Goal: Information Seeking & Learning: Learn about a topic

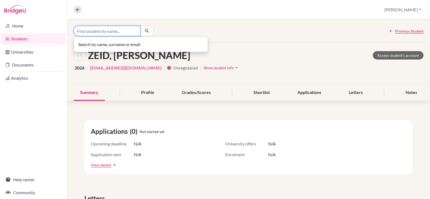
click at [109, 31] on input "Find student by name..." at bounding box center [107, 31] width 67 height 10
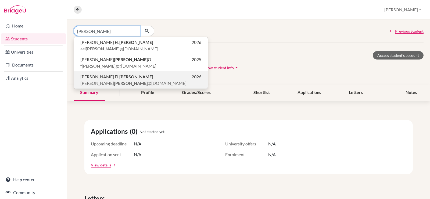
type input "[PERSON_NAME]"
click at [113, 78] on span "[PERSON_NAME] EL [PERSON_NAME]" at bounding box center [116, 76] width 73 height 6
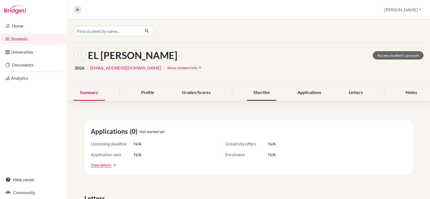
click at [255, 91] on div "Shortlist" at bounding box center [261, 93] width 29 height 16
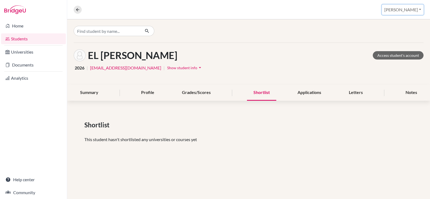
click at [412, 9] on button "Christine" at bounding box center [403, 10] width 42 height 10
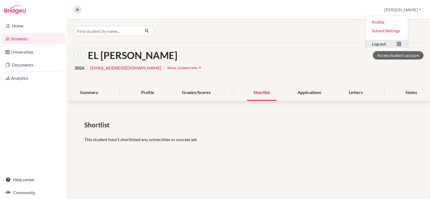
click at [400, 43] on button "Log out" at bounding box center [386, 43] width 42 height 9
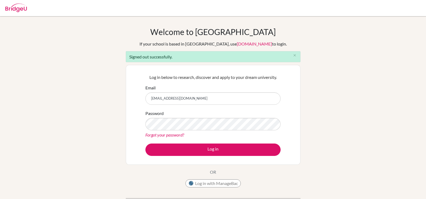
click at [177, 98] on input "[EMAIL_ADDRESS][DOMAIN_NAME]" at bounding box center [212, 98] width 135 height 12
type input "[EMAIL_ADDRESS][DOMAIN_NAME]"
click at [145, 143] on button "Log in" at bounding box center [212, 149] width 135 height 12
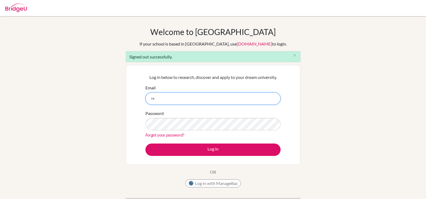
type input "celsanady@cesegypt.com"
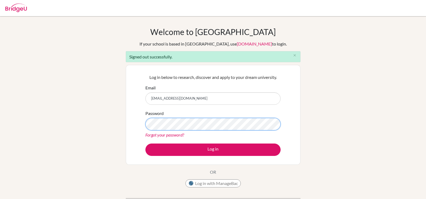
click at [145, 143] on button "Log in" at bounding box center [212, 149] width 135 height 12
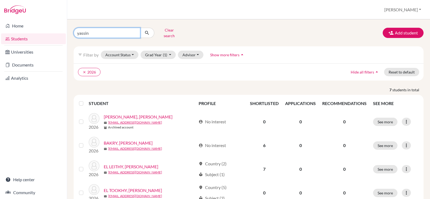
click at [136, 34] on input "yassin" at bounding box center [107, 33] width 67 height 10
click at [135, 31] on input "yassin" at bounding box center [107, 33] width 67 height 10
type input "[PERSON_NAME]"
click button "submit" at bounding box center [147, 33] width 14 height 10
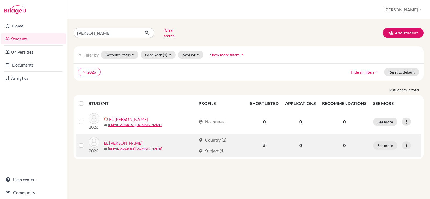
click at [141, 139] on link "EL [PERSON_NAME]" at bounding box center [123, 142] width 39 height 6
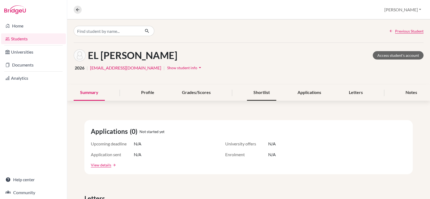
click at [258, 93] on div "Shortlist" at bounding box center [261, 93] width 29 height 16
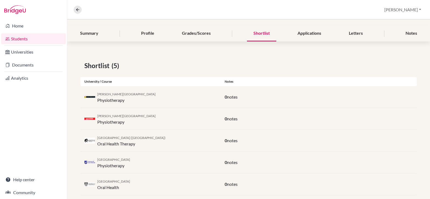
scroll to position [68, 0]
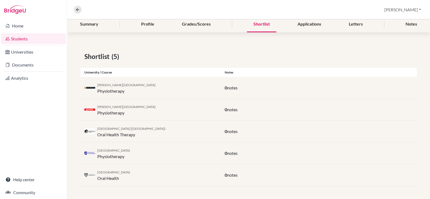
drag, startPoint x: 131, startPoint y: 173, endPoint x: 97, endPoint y: 171, distance: 34.1
click at [97, 171] on div "University of Sydney Oral Health" at bounding box center [150, 174] width 140 height 13
copy span "University of Sydney"
drag, startPoint x: 122, startPoint y: 178, endPoint x: 98, endPoint y: 178, distance: 24.2
click at [98, 178] on div "University of Sydney Oral Health" at bounding box center [113, 174] width 33 height 13
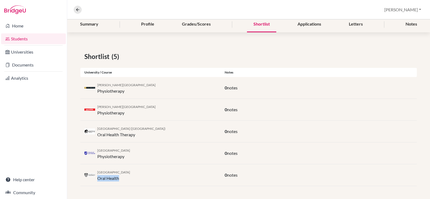
copy div "Oral Health"
drag, startPoint x: 129, startPoint y: 105, endPoint x: 98, endPoint y: 105, distance: 31.4
click at [98, 105] on div "Griffith University Physiotherapy" at bounding box center [150, 109] width 140 height 13
copy span "Griffith University"
drag, startPoint x: 128, startPoint y: 113, endPoint x: 97, endPoint y: 116, distance: 30.9
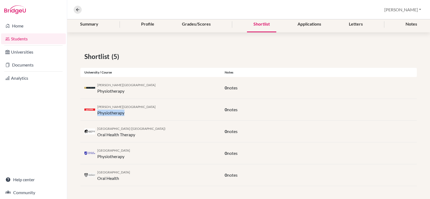
click at [97, 116] on div "Griffith University Physiotherapy 0 notes" at bounding box center [248, 110] width 336 height 22
drag, startPoint x: 141, startPoint y: 148, endPoint x: 110, endPoint y: 138, distance: 32.6
click at [97, 149] on div "University of South Australia Physiotherapy" at bounding box center [150, 152] width 140 height 13
drag, startPoint x: 120, startPoint y: 82, endPoint x: 98, endPoint y: 85, distance: 21.7
click at [98, 85] on div "Curtin University Physiotherapy" at bounding box center [150, 87] width 140 height 13
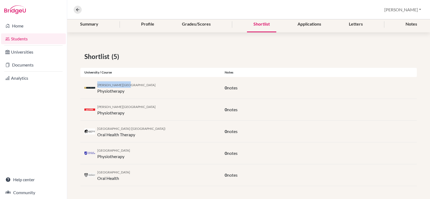
copy span "Curtin University"
drag, startPoint x: 128, startPoint y: 91, endPoint x: 98, endPoint y: 91, distance: 30.4
click at [98, 91] on div "Curtin University Physiotherapy" at bounding box center [150, 87] width 140 height 13
copy div "Physiotherapy"
click at [149, 127] on div "University of Newcastle (Australia) Oral Health Therapy" at bounding box center [150, 131] width 140 height 13
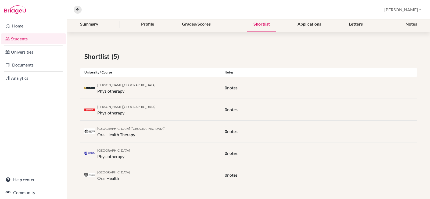
drag, startPoint x: 147, startPoint y: 148, endPoint x: 104, endPoint y: 149, distance: 43.0
click at [99, 151] on div "University of South Australia Physiotherapy" at bounding box center [150, 152] width 140 height 13
click at [144, 152] on div "University of South Australia Physiotherapy" at bounding box center [150, 152] width 140 height 13
drag, startPoint x: 140, startPoint y: 150, endPoint x: 104, endPoint y: 147, distance: 35.9
click at [98, 150] on div "University of South Australia Physiotherapy" at bounding box center [150, 152] width 140 height 13
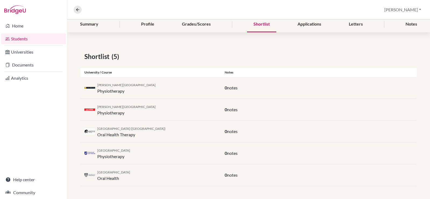
copy span "University of South Australia"
drag, startPoint x: 155, startPoint y: 127, endPoint x: 127, endPoint y: 131, distance: 29.0
click at [114, 134] on div "University of Newcastle (Australia) Oral Health Therapy" at bounding box center [150, 131] width 140 height 13
click at [133, 130] on span "University of Newcastle (Australia)" at bounding box center [131, 128] width 68 height 4
drag, startPoint x: 131, startPoint y: 129, endPoint x: 140, endPoint y: 130, distance: 9.7
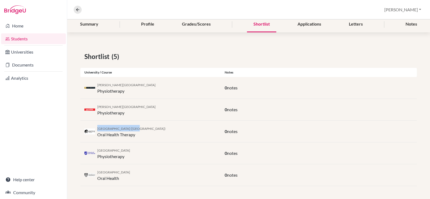
click at [98, 130] on span "University of Newcastle (Australia)" at bounding box center [131, 128] width 68 height 4
drag, startPoint x: 153, startPoint y: 129, endPoint x: 98, endPoint y: 128, distance: 55.9
click at [98, 128] on div "University of Newcastle (Australia) Oral Health Therapy" at bounding box center [150, 131] width 140 height 13
copy span "University of Newcastle (Australia)"
drag, startPoint x: 136, startPoint y: 135, endPoint x: 98, endPoint y: 136, distance: 38.4
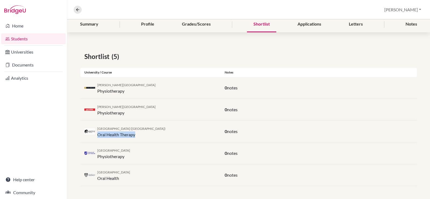
click at [98, 136] on div "University of Newcastle (Australia) Oral Health Therapy" at bounding box center [131, 131] width 68 height 13
copy div "Oral Health Therapy"
